Goal: Task Accomplishment & Management: Complete application form

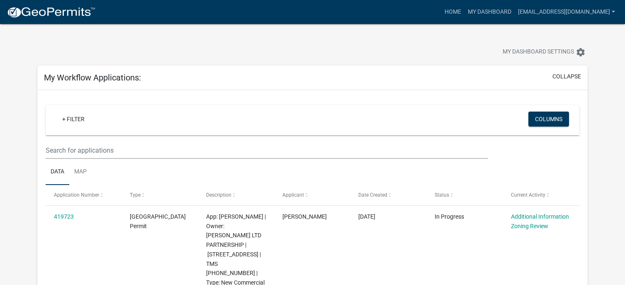
scroll to position [83, 0]
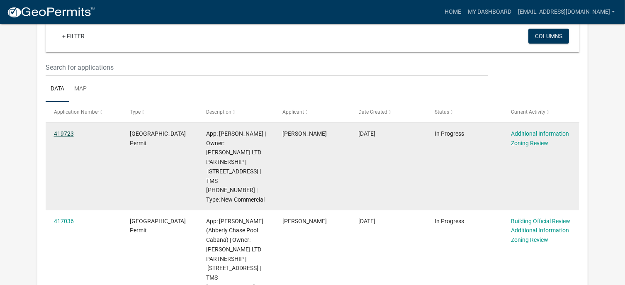
click at [68, 134] on link "419723" at bounding box center [64, 133] width 20 height 7
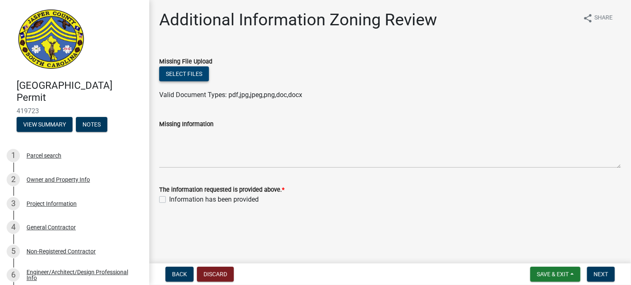
click at [180, 67] on button "Select files" at bounding box center [184, 73] width 50 height 15
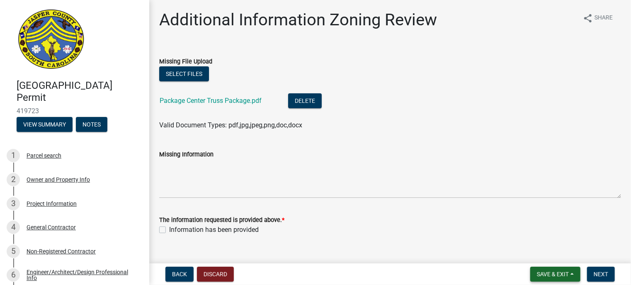
click at [549, 276] on span "Save & Exit" at bounding box center [553, 274] width 32 height 7
click at [531, 230] on button "Save" at bounding box center [547, 233] width 66 height 20
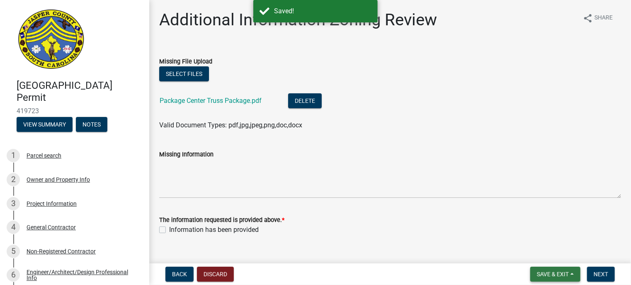
click at [558, 273] on span "Save & Exit" at bounding box center [553, 274] width 32 height 7
click at [551, 256] on button "Save & Exit" at bounding box center [547, 253] width 66 height 20
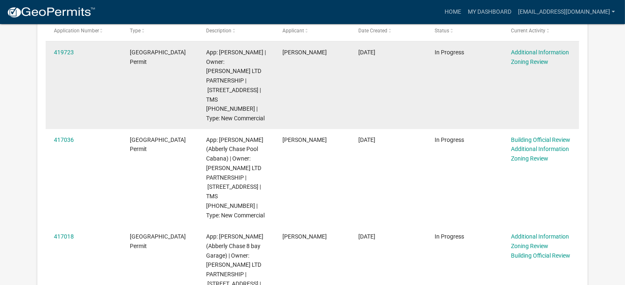
scroll to position [166, 0]
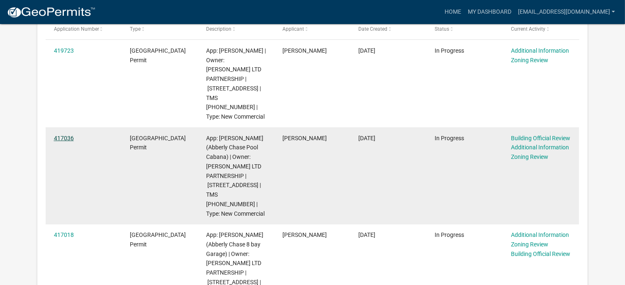
click at [66, 135] on link "417036" at bounding box center [64, 138] width 20 height 7
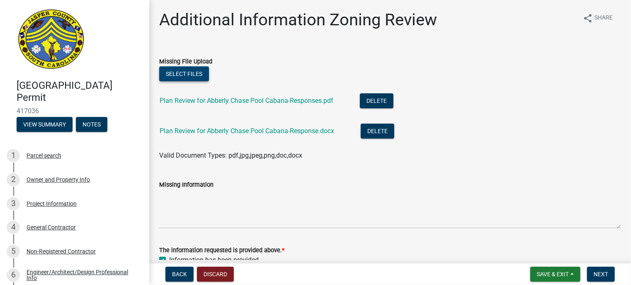
click at [190, 73] on button "Select files" at bounding box center [184, 73] width 50 height 15
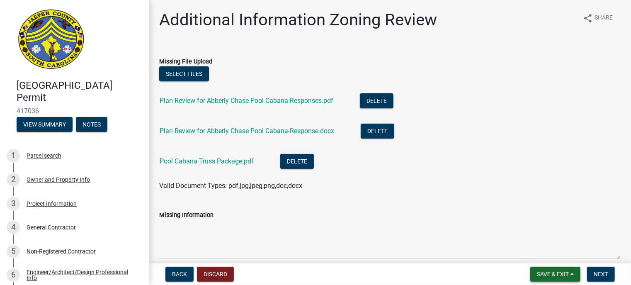
click at [554, 275] on span "Save & Exit" at bounding box center [553, 274] width 32 height 7
click at [549, 252] on button "Save & Exit" at bounding box center [547, 253] width 66 height 20
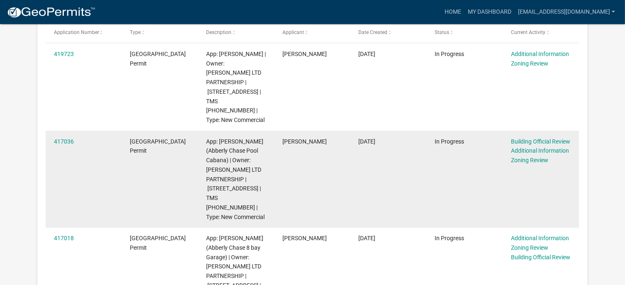
scroll to position [166, 0]
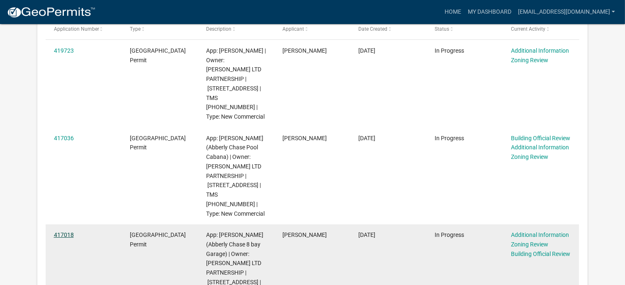
click at [70, 231] on link "417018" at bounding box center [64, 234] width 20 height 7
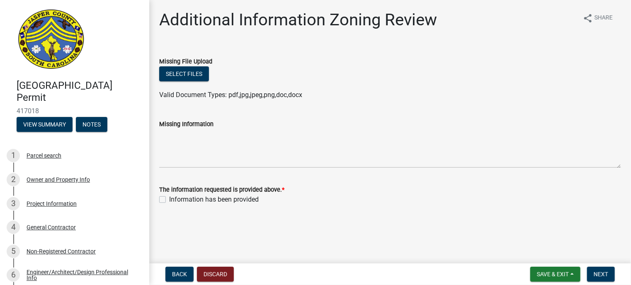
click at [306, 274] on div "Back Discard Save & Exit Save Save & Exit Next" at bounding box center [390, 274] width 469 height 15
click at [172, 73] on button "Select files" at bounding box center [184, 73] width 50 height 15
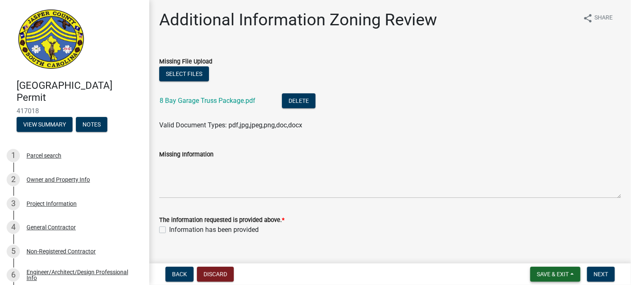
click at [541, 272] on span "Save & Exit" at bounding box center [553, 274] width 32 height 7
click at [537, 251] on button "Save & Exit" at bounding box center [547, 253] width 66 height 20
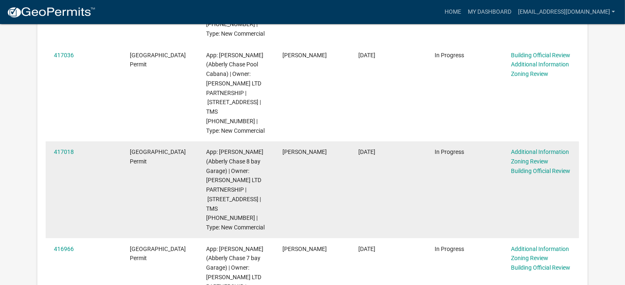
scroll to position [290, 0]
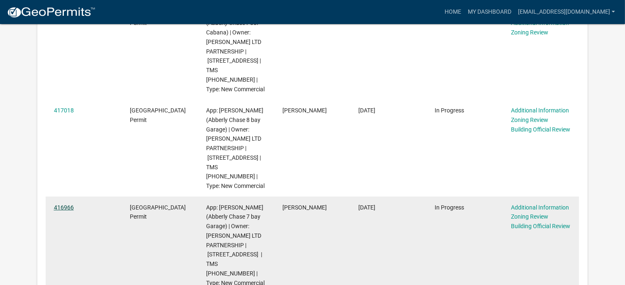
click at [73, 204] on link "416966" at bounding box center [64, 207] width 20 height 7
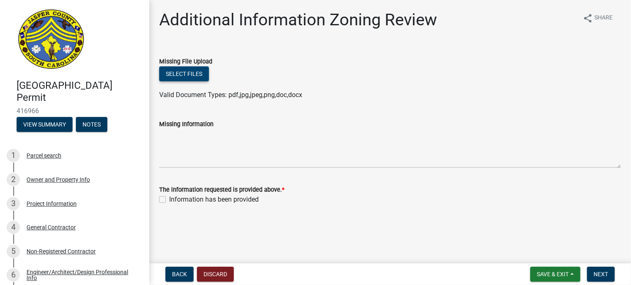
click at [190, 77] on button "Select files" at bounding box center [184, 73] width 50 height 15
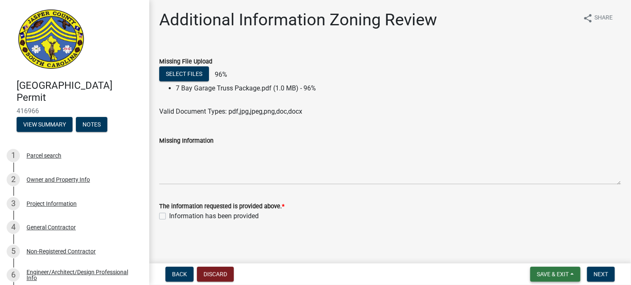
click at [548, 275] on span "Save & Exit" at bounding box center [553, 274] width 32 height 7
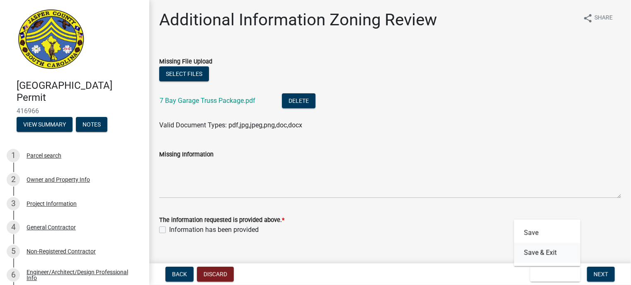
click at [542, 252] on button "Save & Exit" at bounding box center [547, 253] width 66 height 20
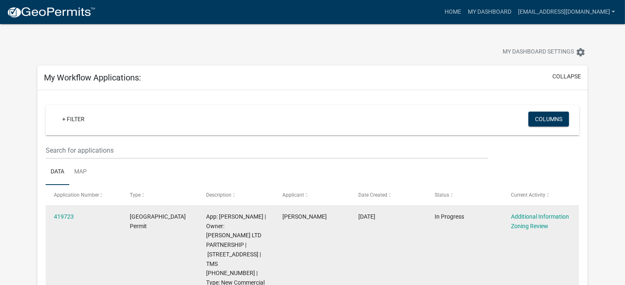
click at [65, 268] on datatable-body-cell "419723" at bounding box center [84, 249] width 76 height 87
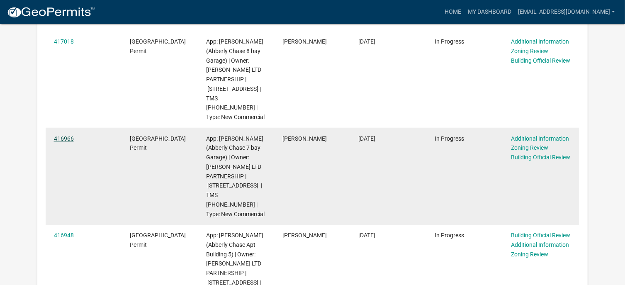
scroll to position [373, 0]
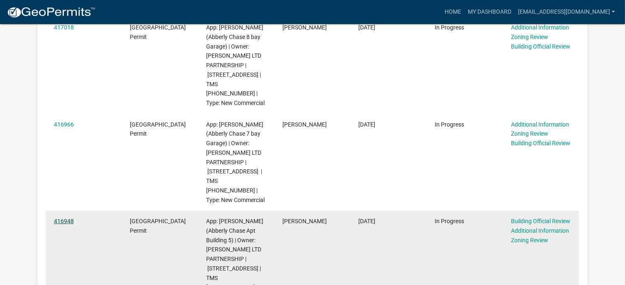
click at [68, 218] on link "416948" at bounding box center [64, 221] width 20 height 7
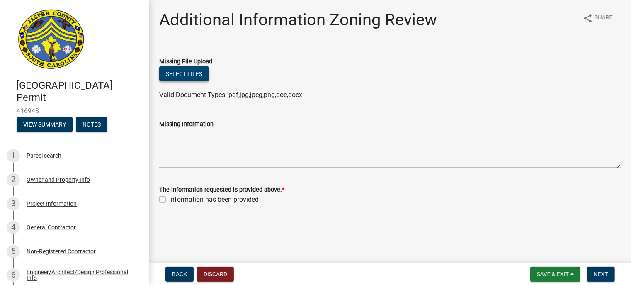
click at [187, 73] on button "Select files" at bounding box center [184, 73] width 50 height 15
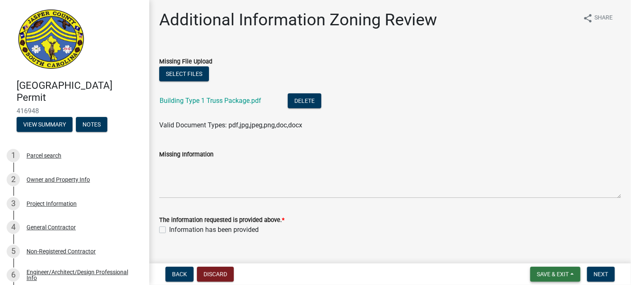
click at [561, 276] on span "Save & Exit" at bounding box center [553, 274] width 32 height 7
click at [531, 253] on button "Save & Exit" at bounding box center [547, 253] width 66 height 20
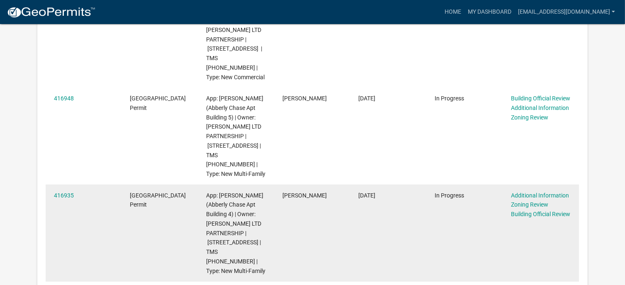
scroll to position [498, 0]
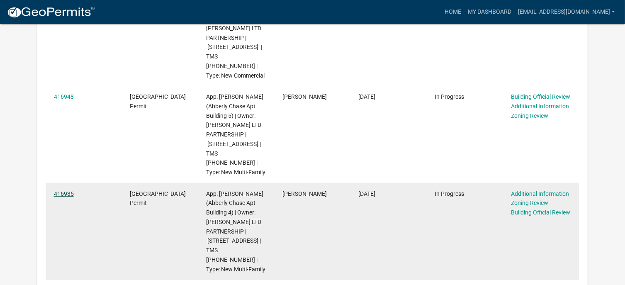
click at [65, 190] on link "416935" at bounding box center [64, 193] width 20 height 7
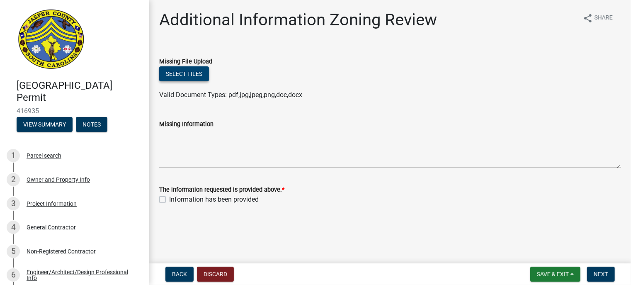
click at [191, 79] on button "Select files" at bounding box center [184, 73] width 50 height 15
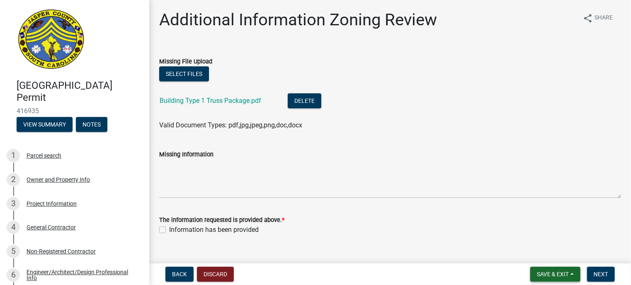
click at [560, 276] on span "Save & Exit" at bounding box center [553, 274] width 32 height 7
click at [539, 255] on button "Save & Exit" at bounding box center [547, 253] width 66 height 20
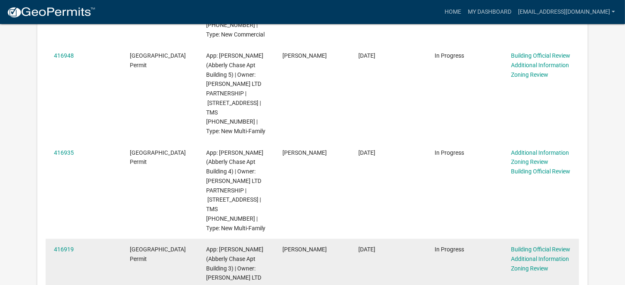
scroll to position [539, 0]
click at [65, 245] on link "416919" at bounding box center [64, 248] width 20 height 7
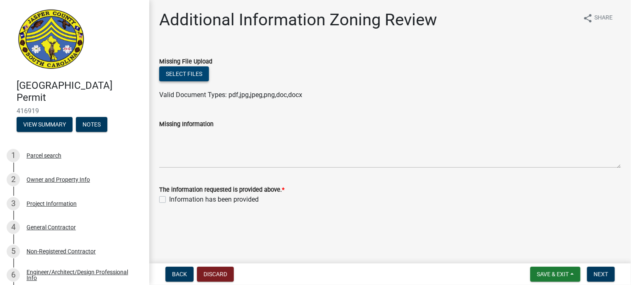
click at [170, 78] on button "Select files" at bounding box center [184, 73] width 50 height 15
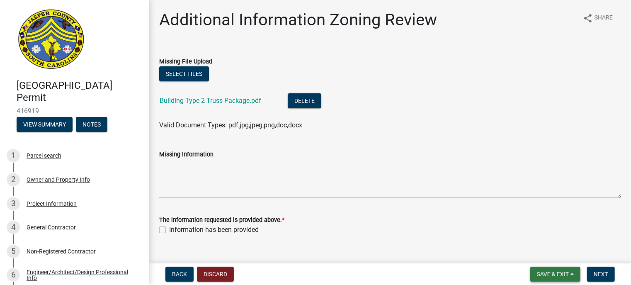
click at [552, 270] on button "Save & Exit" at bounding box center [555, 274] width 50 height 15
click at [542, 250] on button "Save & Exit" at bounding box center [547, 253] width 66 height 20
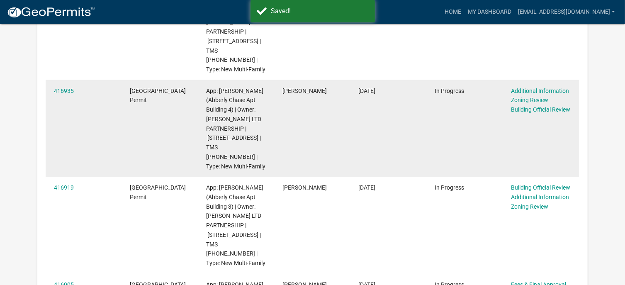
scroll to position [622, 0]
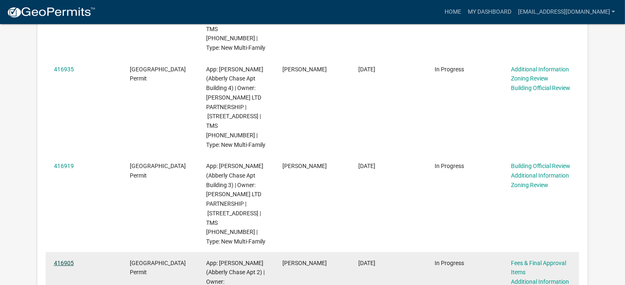
click at [72, 260] on link "416905" at bounding box center [64, 263] width 20 height 7
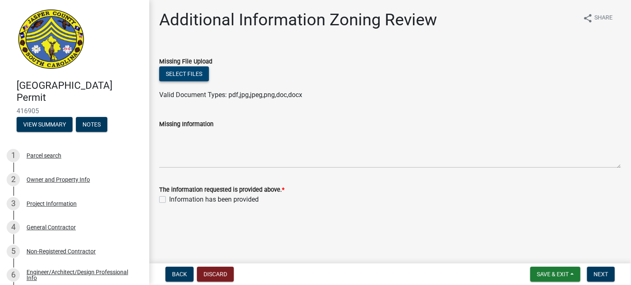
click at [180, 73] on button "Select files" at bounding box center [184, 73] width 50 height 15
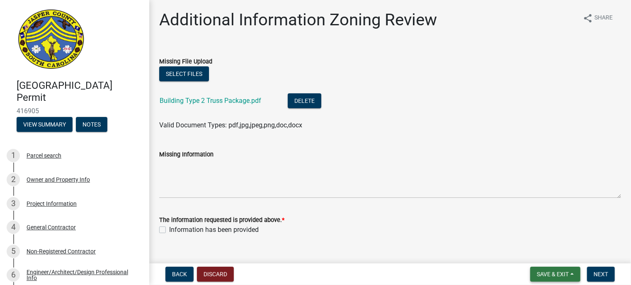
click at [552, 276] on span "Save & Exit" at bounding box center [553, 274] width 32 height 7
click at [540, 253] on button "Save & Exit" at bounding box center [547, 253] width 66 height 20
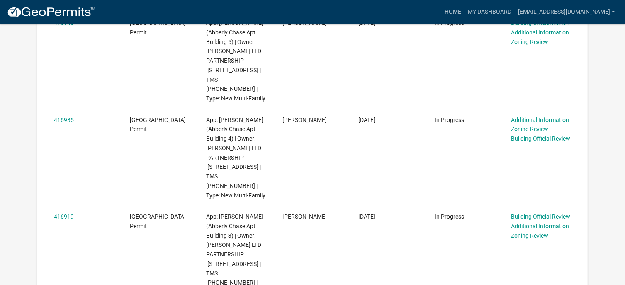
scroll to position [1741, 0]
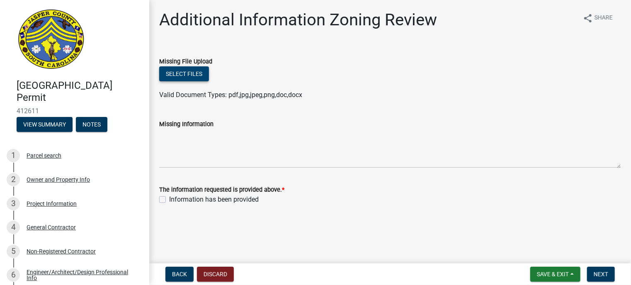
click at [194, 74] on button "Select files" at bounding box center [184, 73] width 50 height 15
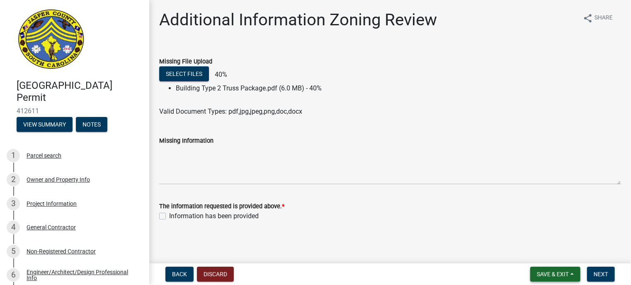
click at [551, 274] on span "Save & Exit" at bounding box center [553, 274] width 32 height 7
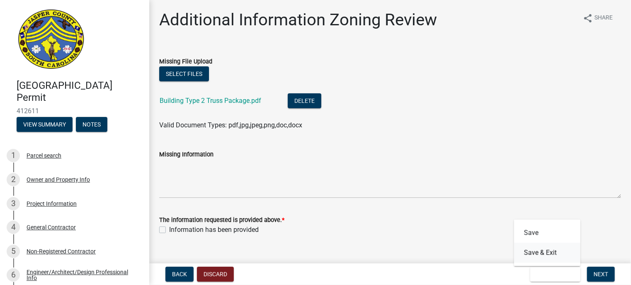
click at [560, 251] on button "Save & Exit" at bounding box center [547, 253] width 66 height 20
